Goal: Task Accomplishment & Management: Use online tool/utility

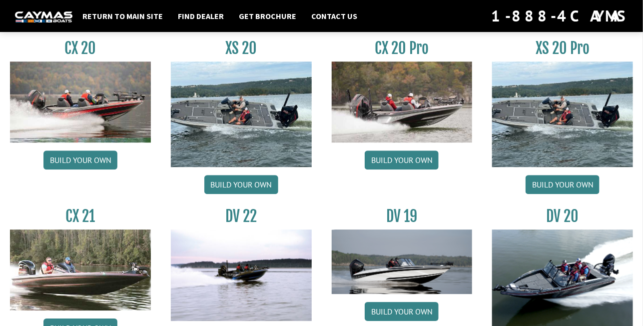
scroll to position [999, 0]
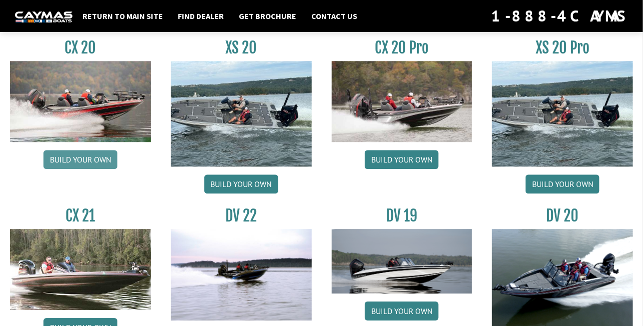
click at [83, 158] on link "Build your own" at bounding box center [80, 159] width 74 height 19
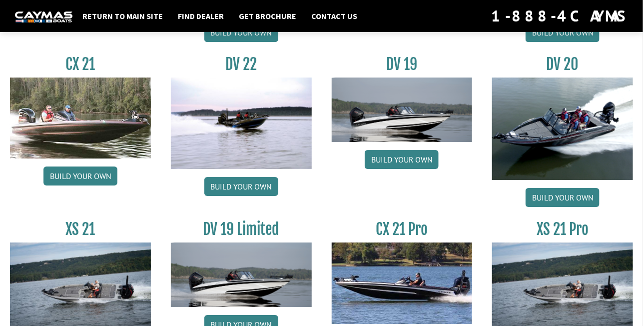
scroll to position [1135, 0]
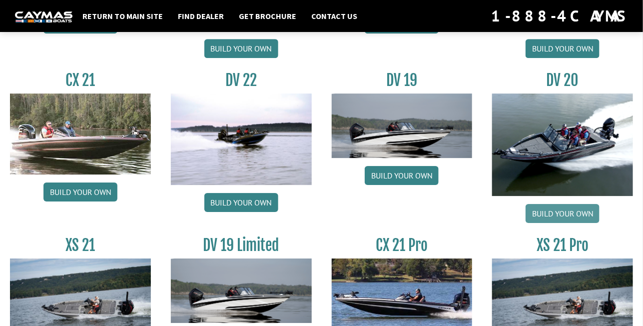
drag, startPoint x: 565, startPoint y: 212, endPoint x: 556, endPoint y: 212, distance: 9.0
click at [565, 212] on link "Build your own" at bounding box center [563, 213] width 74 height 19
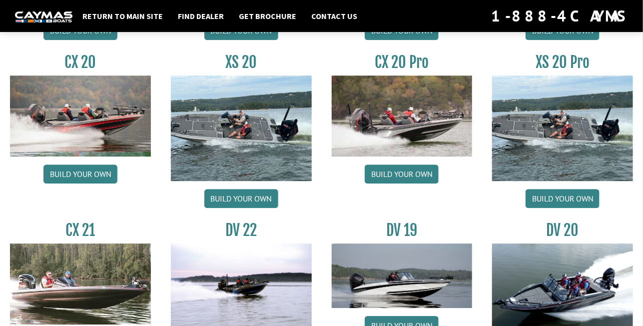
scroll to position [935, 0]
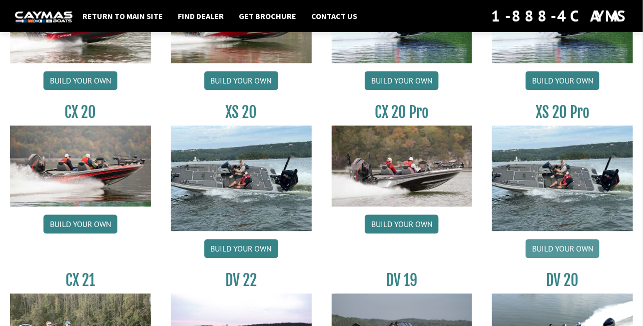
click at [560, 246] on link "Build your own" at bounding box center [563, 248] width 74 height 19
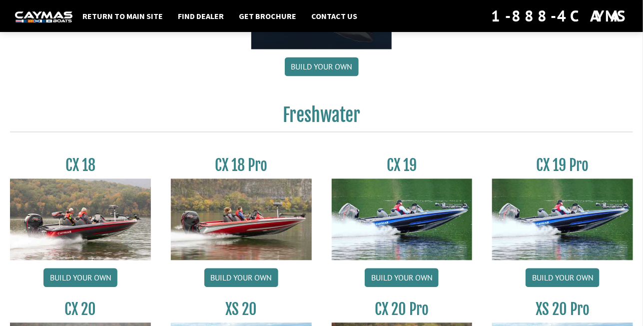
scroll to position [730, 0]
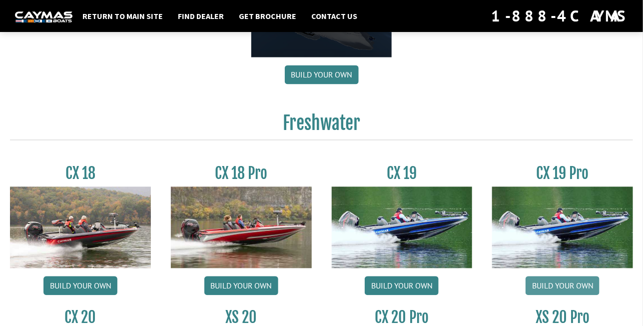
click at [556, 283] on link "Build your own" at bounding box center [563, 285] width 74 height 19
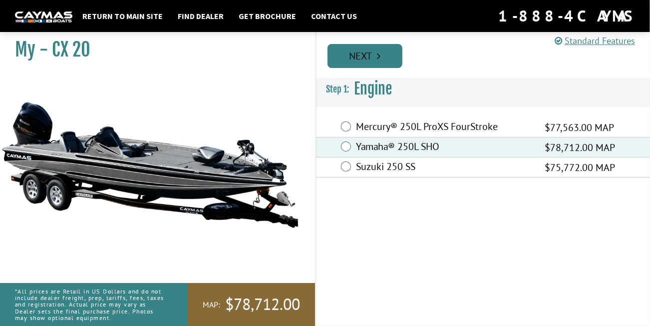
click at [357, 56] on link "Next" at bounding box center [365, 56] width 75 height 24
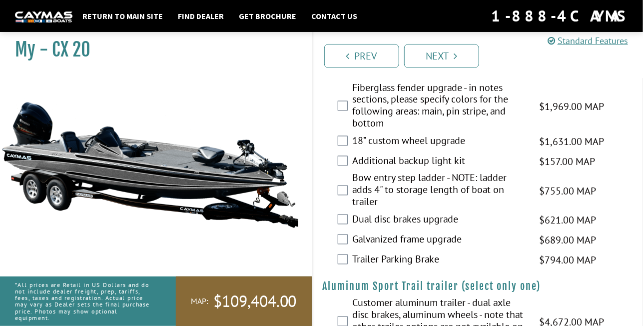
scroll to position [2027, 0]
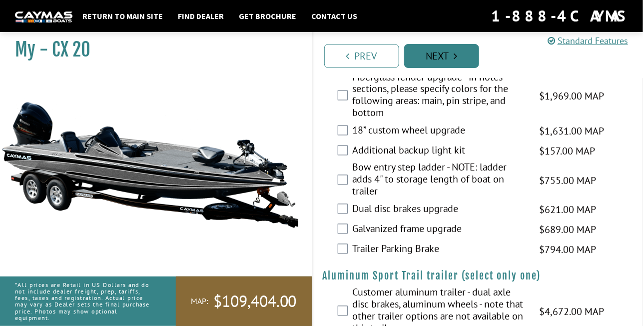
click at [424, 60] on link "Next" at bounding box center [441, 56] width 75 height 24
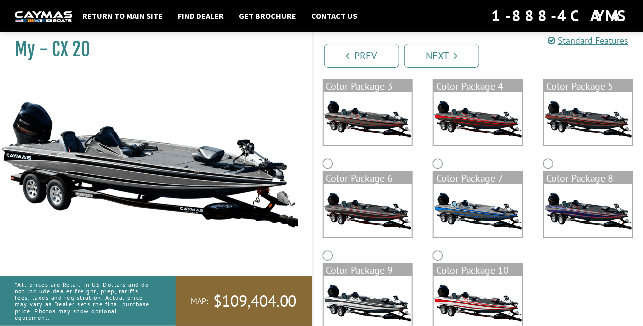
scroll to position [213, 0]
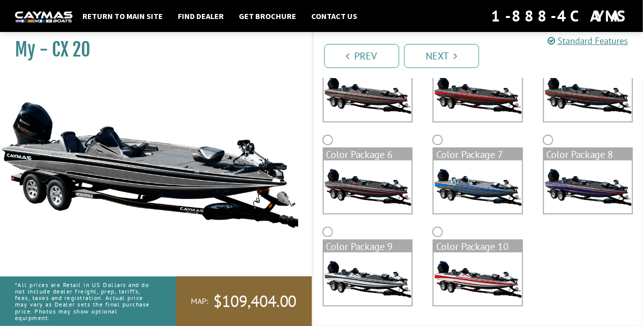
click at [371, 193] on img at bounding box center [368, 186] width 88 height 53
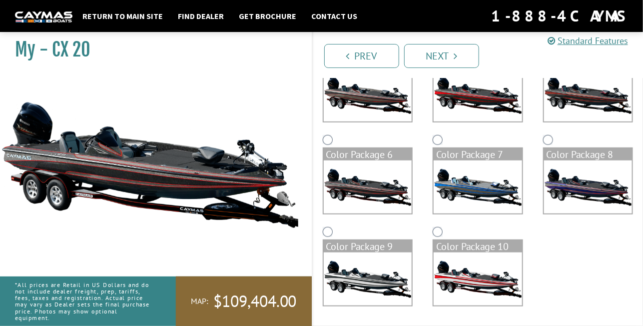
click at [465, 185] on img at bounding box center [478, 186] width 88 height 53
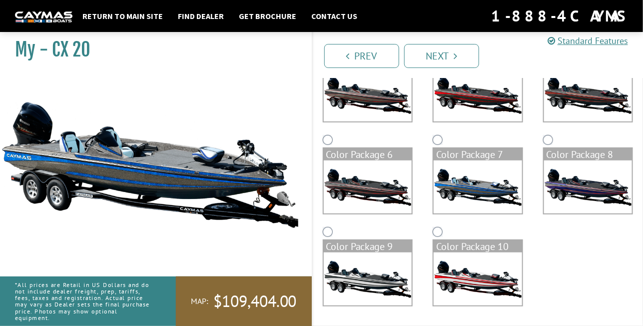
click at [384, 107] on img at bounding box center [368, 94] width 88 height 53
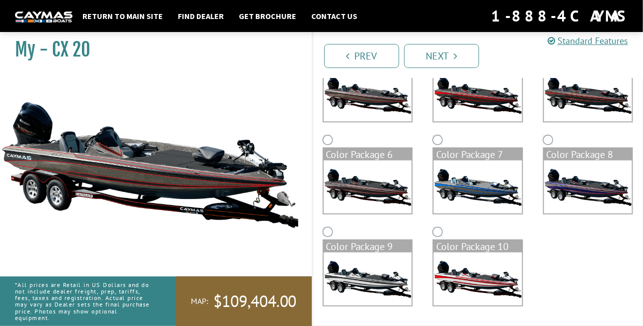
click at [569, 101] on img at bounding box center [588, 94] width 88 height 53
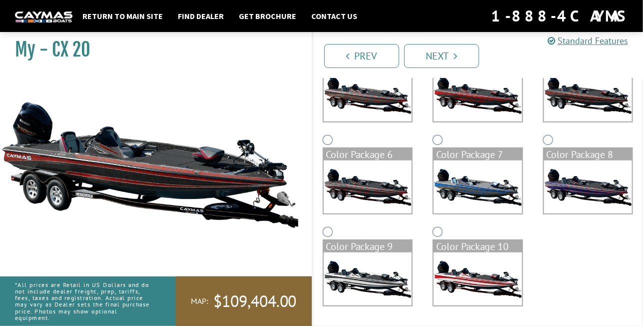
click at [571, 192] on img at bounding box center [588, 186] width 88 height 53
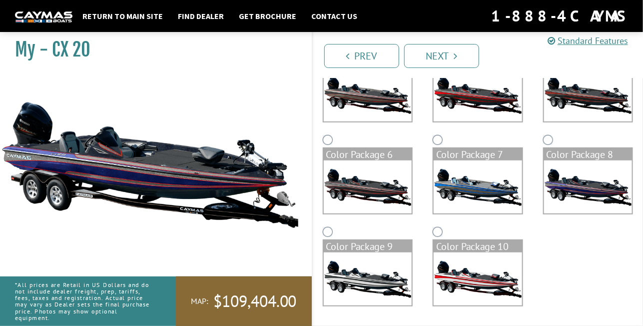
click at [476, 197] on img at bounding box center [478, 186] width 88 height 53
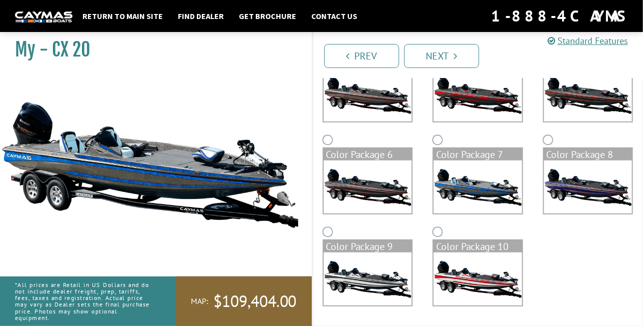
click at [474, 263] on img at bounding box center [478, 278] width 88 height 53
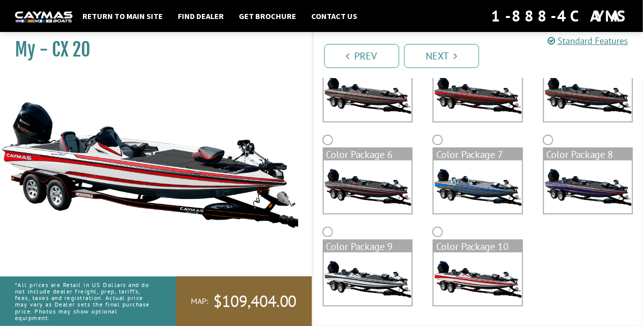
click at [389, 276] on img at bounding box center [368, 278] width 88 height 53
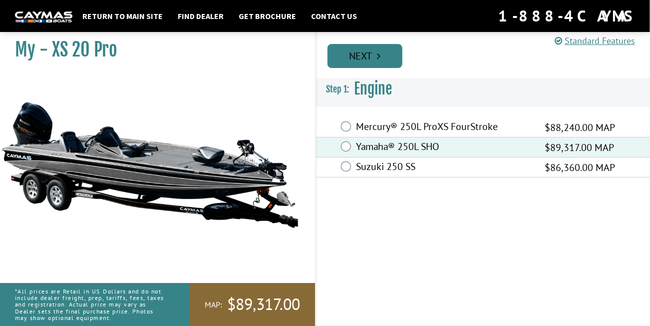
click at [349, 56] on link "Next" at bounding box center [365, 56] width 75 height 24
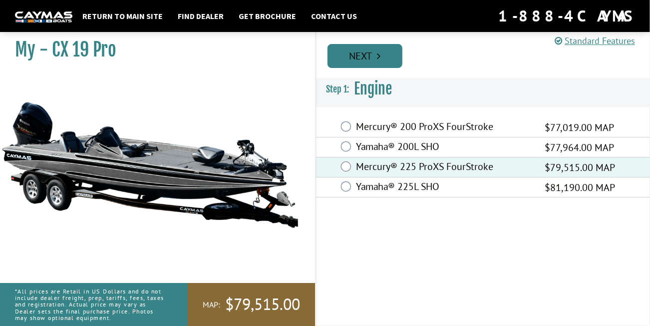
click at [344, 52] on link "Next" at bounding box center [365, 56] width 75 height 24
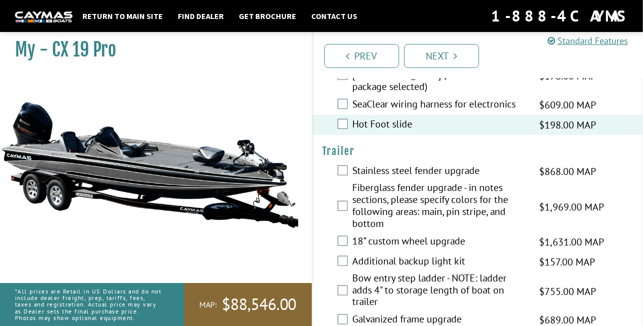
scroll to position [1841, 0]
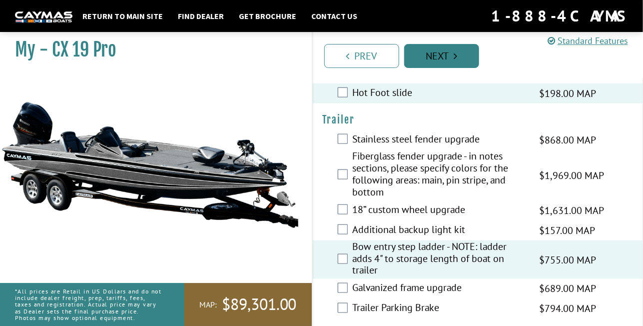
click at [428, 55] on link "Next" at bounding box center [441, 56] width 75 height 24
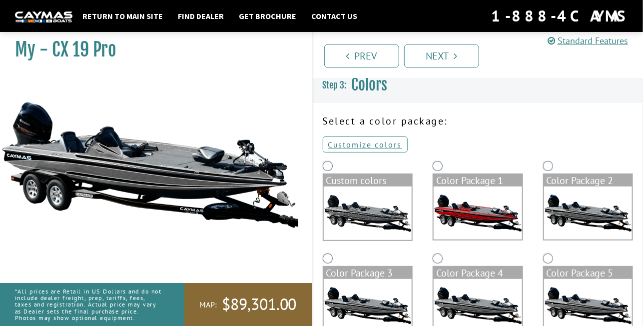
scroll to position [0, 0]
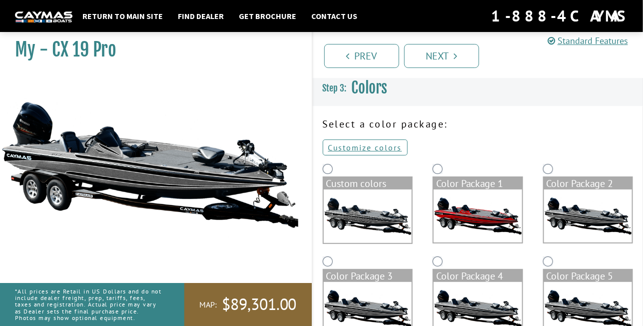
click at [489, 218] on img at bounding box center [478, 215] width 88 height 53
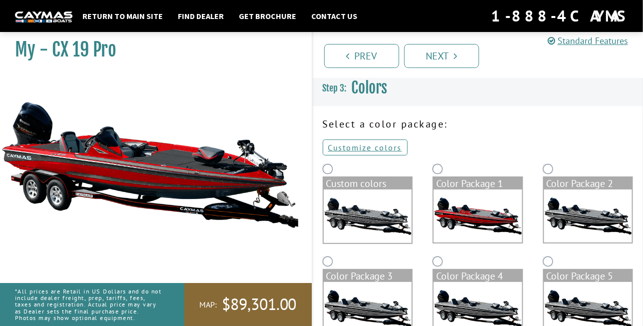
click at [593, 221] on img at bounding box center [588, 215] width 88 height 53
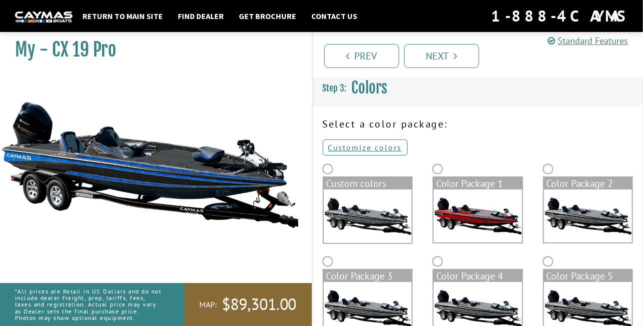
scroll to position [149, 0]
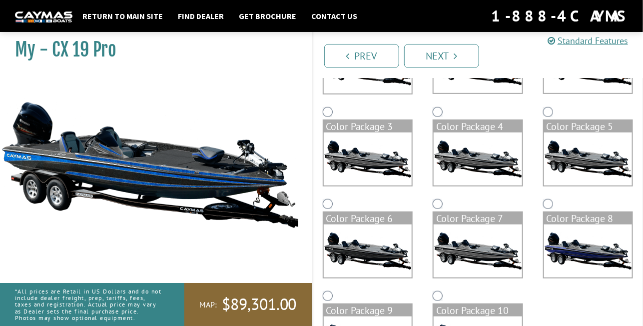
click at [376, 260] on img at bounding box center [368, 250] width 88 height 53
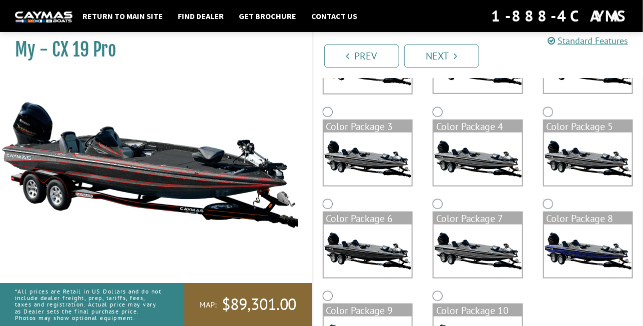
click at [467, 246] on img at bounding box center [478, 250] width 88 height 53
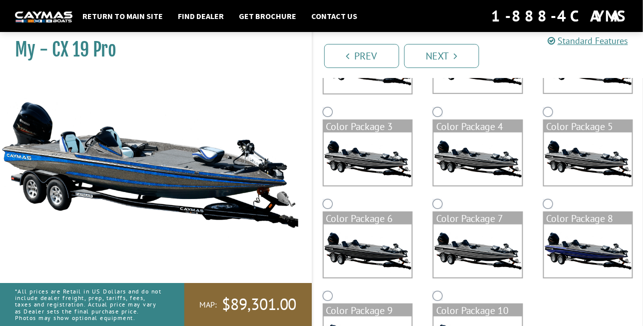
click at [397, 244] on img at bounding box center [368, 250] width 88 height 53
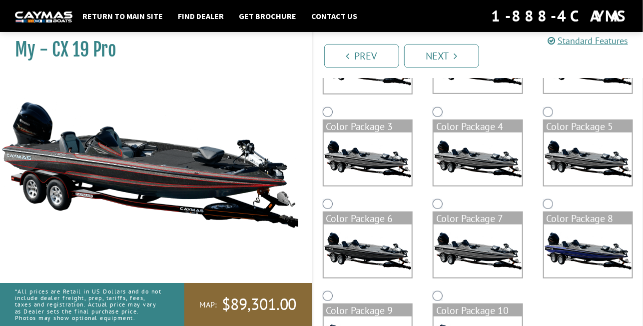
click at [596, 238] on img at bounding box center [588, 250] width 88 height 53
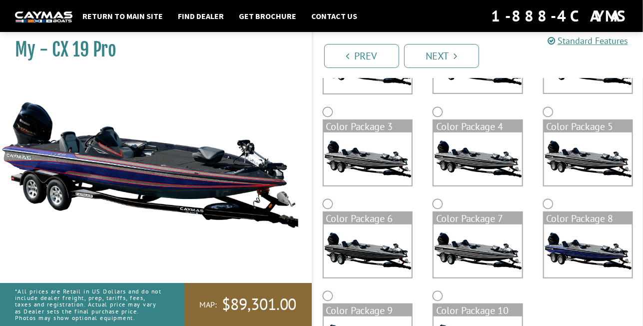
click at [386, 166] on img at bounding box center [368, 158] width 88 height 53
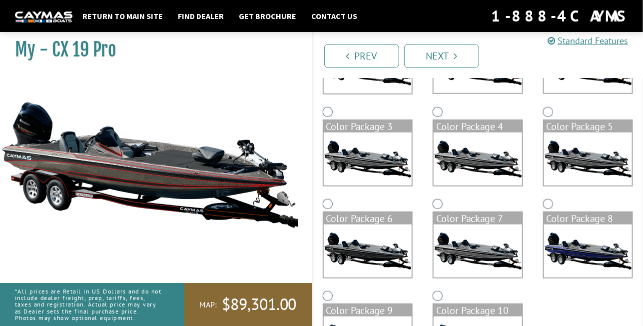
click at [447, 162] on img at bounding box center [478, 158] width 88 height 53
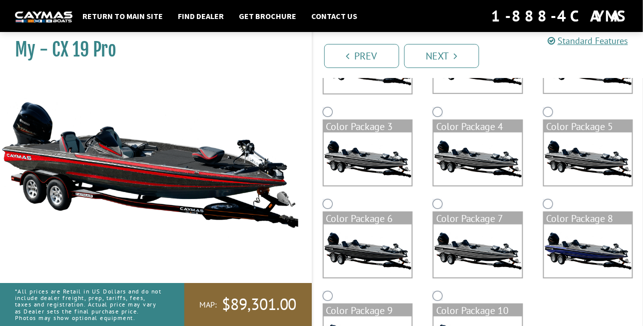
click at [572, 167] on img at bounding box center [588, 158] width 88 height 53
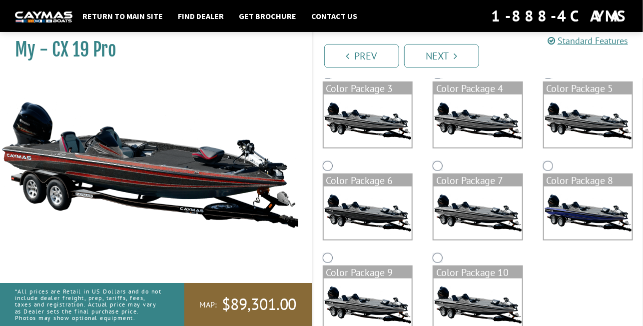
scroll to position [213, 0]
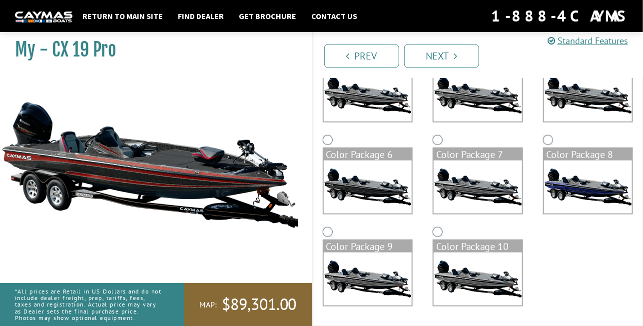
click at [394, 269] on img at bounding box center [368, 278] width 88 height 53
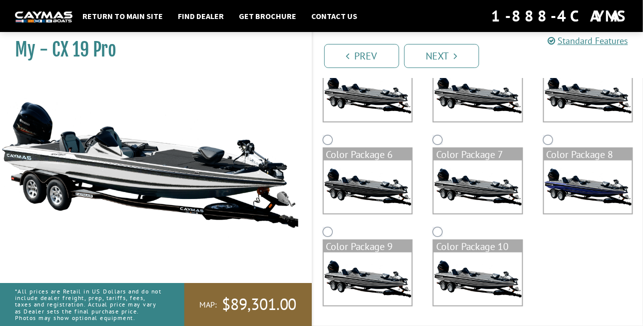
click at [466, 263] on img at bounding box center [478, 278] width 88 height 53
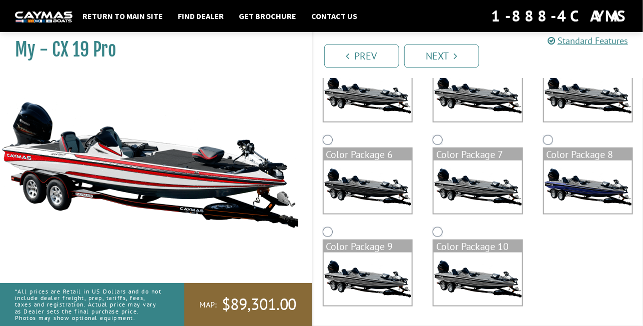
drag, startPoint x: 429, startPoint y: 53, endPoint x: 424, endPoint y: 54, distance: 5.1
click at [429, 53] on link "Next" at bounding box center [441, 56] width 75 height 24
